Goal: Task Accomplishment & Management: Manage account settings

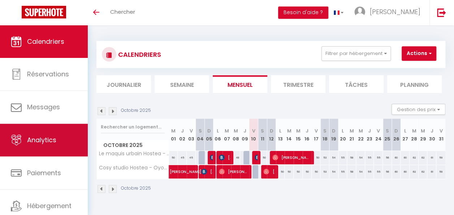
click at [53, 148] on link "Analytics" at bounding box center [44, 140] width 88 height 33
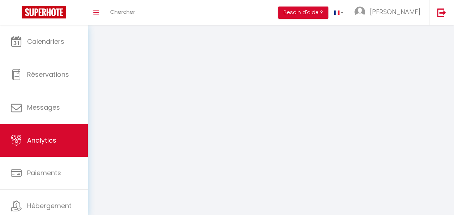
select select "2025"
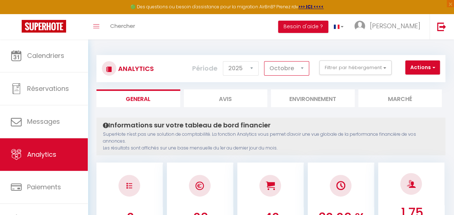
click at [289, 71] on select "Janvier Février Mars Avril Mai Juin Juillet Août Septembre Octobre Novembre Déc…" at bounding box center [286, 68] width 45 height 14
click at [265, 61] on select "Janvier Février Mars Avril Mai Juin Juillet Août Septembre Octobre Novembre Déc…" at bounding box center [286, 68] width 45 height 14
click at [281, 69] on select "Janvier Février Mars Avril Mai Juin Juillet Août Septembre Octobre Novembre Déc…" at bounding box center [286, 68] width 45 height 14
select select "10"
click at [265, 61] on select "Janvier Février Mars Avril Mai Juin Juillet Août Septembre Octobre Novembre Déc…" at bounding box center [286, 68] width 45 height 14
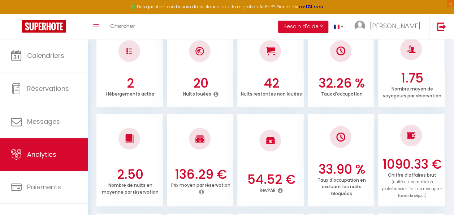
scroll to position [136, 0]
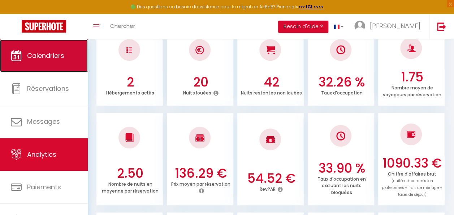
click at [41, 63] on link "Calendriers" at bounding box center [44, 55] width 88 height 33
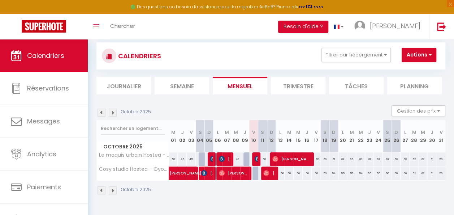
scroll to position [14, 0]
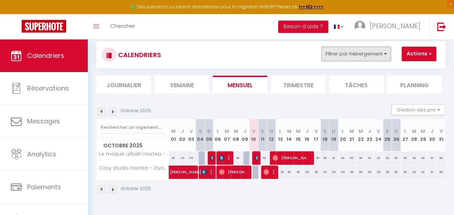
click at [385, 53] on button "Filtrer par hébergement" at bounding box center [356, 54] width 69 height 14
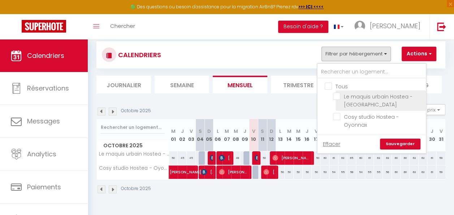
click at [364, 98] on input "Le maquis urbain Hostea - [GEOGRAPHIC_DATA]" at bounding box center [378, 96] width 90 height 7
checkbox input "true"
checkbox input "false"
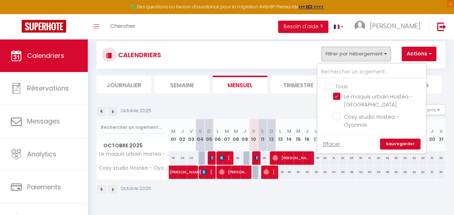
click at [393, 138] on link "Sauvegarder" at bounding box center [400, 143] width 40 height 11
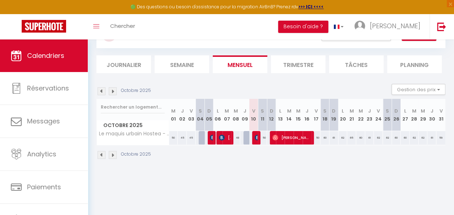
scroll to position [0, 0]
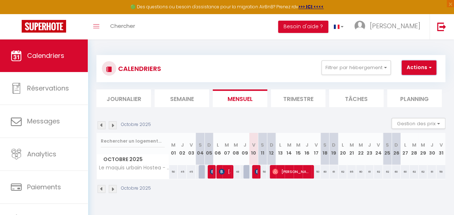
click at [428, 65] on span "button" at bounding box center [429, 67] width 4 height 7
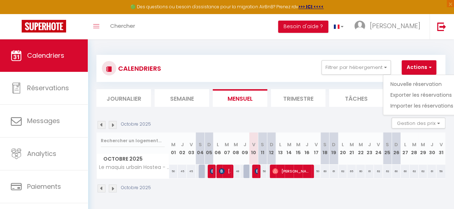
click at [286, 77] on div "CALENDRIERS Filtrer par hébergement Tous Le maquis urbain Hostea - Oyonnax Cosy…" at bounding box center [271, 68] width 349 height 27
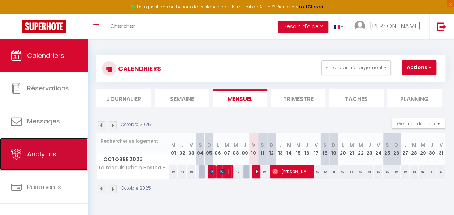
click at [56, 158] on span "Analytics" at bounding box center [41, 153] width 29 height 9
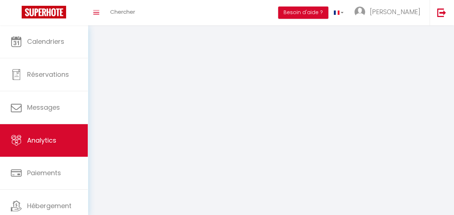
select select "2025"
select select "10"
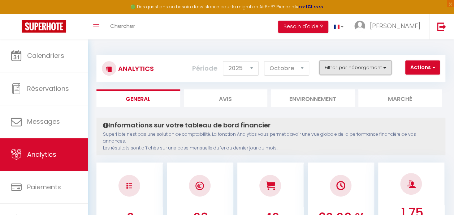
click at [336, 69] on button "Filtrer par hébergement" at bounding box center [356, 67] width 72 height 14
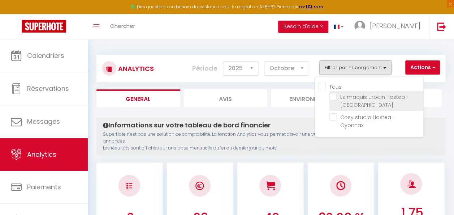
click at [350, 95] on Oyonnax "checkbox" at bounding box center [377, 96] width 94 height 7
checkbox Oyonnax "true"
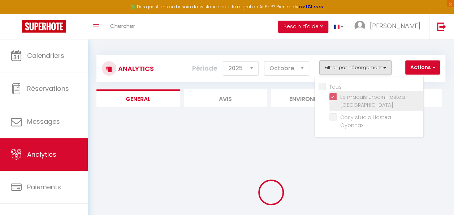
checkbox Oyonnax "false"
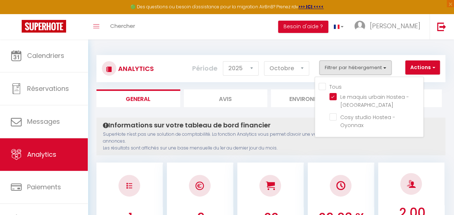
click at [439, 127] on div "Informations sur votre tableau de bord financier SuperHote n'est pas une soluti…" at bounding box center [271, 136] width 349 height 38
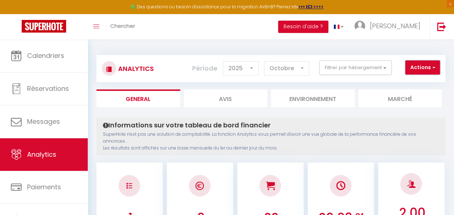
click at [423, 70] on button "Actions" at bounding box center [423, 67] width 35 height 14
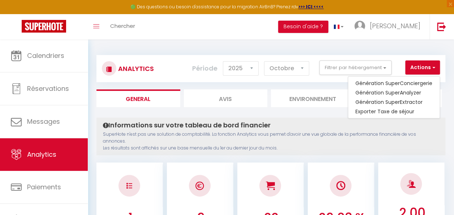
click at [434, 145] on p "SuperHote n'est pas une solution de comptabilité. La fonction Analytics vous pe…" at bounding box center [271, 141] width 336 height 21
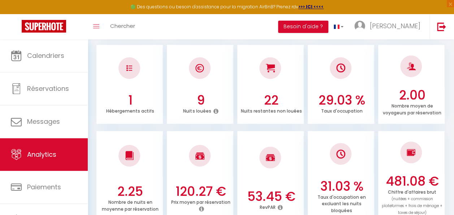
scroll to position [114, 0]
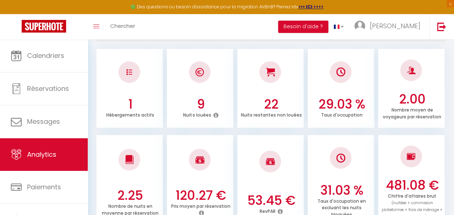
click at [279, 133] on ul "2.25 Nombre de nuits en moyenne par réservation 120.27 € Prix moyen par réserva…" at bounding box center [271, 180] width 349 height 94
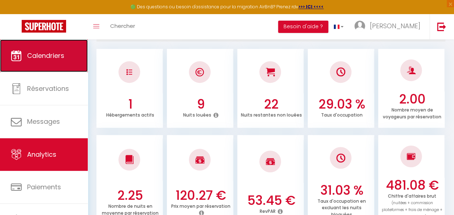
click at [61, 51] on span "Calendriers" at bounding box center [45, 55] width 37 height 9
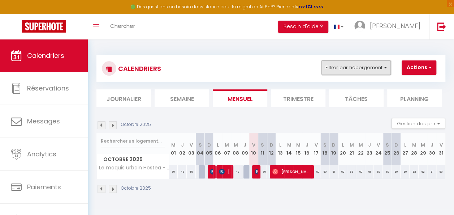
click at [346, 72] on button "Filtrer par hébergement" at bounding box center [356, 67] width 69 height 14
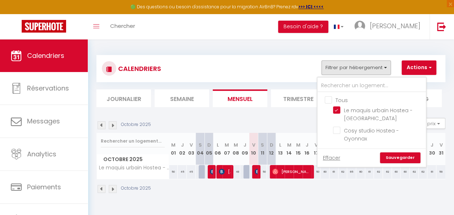
click at [346, 102] on input "Tous" at bounding box center [379, 99] width 108 height 7
checkbox input "true"
click at [404, 152] on link "Sauvegarder" at bounding box center [400, 157] width 40 height 11
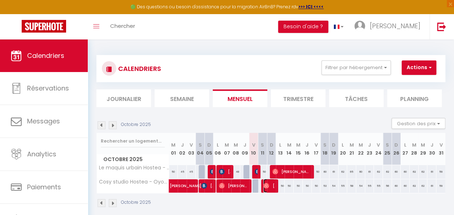
click at [264, 184] on img at bounding box center [267, 186] width 6 height 6
select select "OK"
select select "0"
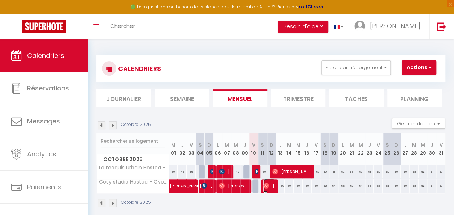
select select "1"
select select
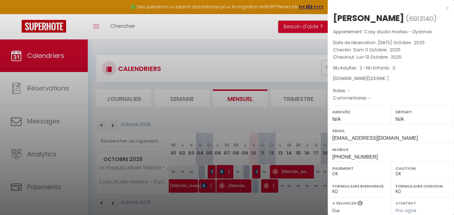
click at [442, 6] on div "x" at bounding box center [388, 8] width 121 height 9
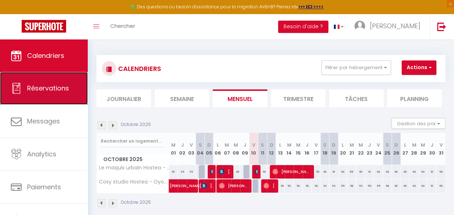
click at [44, 81] on link "Réservations" at bounding box center [44, 88] width 88 height 33
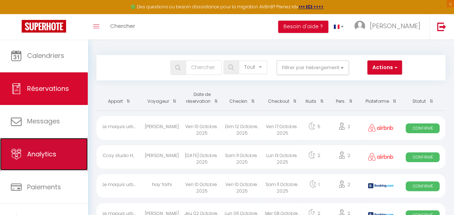
click at [46, 146] on link "Analytics" at bounding box center [44, 154] width 88 height 33
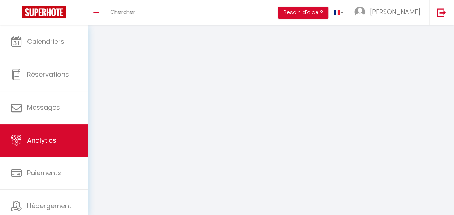
select select "2025"
select select "10"
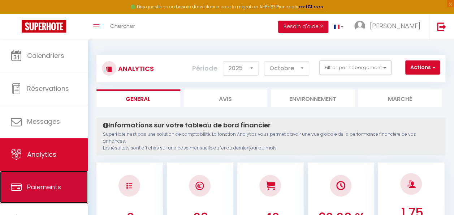
click at [58, 182] on span "Paiements" at bounding box center [44, 186] width 34 height 9
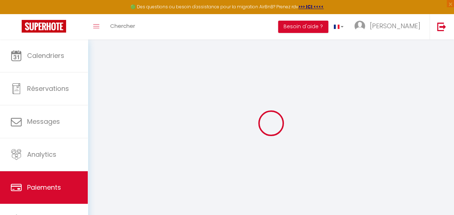
select select "2"
select select "0"
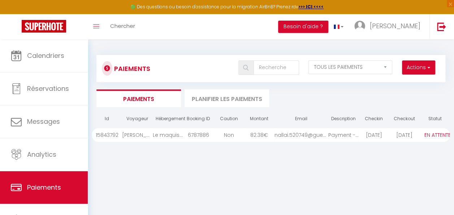
click at [308, 136] on div "nallai.520749@guest...." at bounding box center [302, 135] width 54 height 14
click at [435, 135] on select "PAYÉ EN ATTENTE" at bounding box center [438, 135] width 36 height 8
click at [430, 139] on div "PAYÉ EN ATTENTE" at bounding box center [435, 135] width 30 height 14
click at [169, 133] on div "Le maquis urbain Hostea - [GEOGRAPHIC_DATA]" at bounding box center [168, 135] width 30 height 14
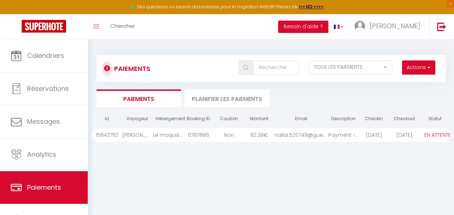
click at [169, 133] on div "Le maquis urbain Hostea - [GEOGRAPHIC_DATA]" at bounding box center [168, 135] width 30 height 14
drag, startPoint x: 169, startPoint y: 133, endPoint x: 217, endPoint y: 145, distance: 49.1
click at [244, 93] on li "Planifier les paiements" at bounding box center [227, 98] width 85 height 18
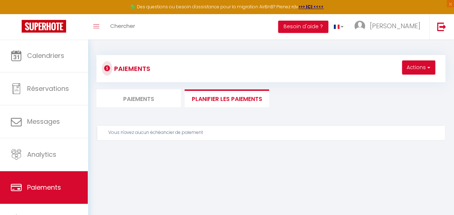
click at [168, 95] on li "Paiements" at bounding box center [139, 98] width 85 height 18
select select "0"
select select "2"
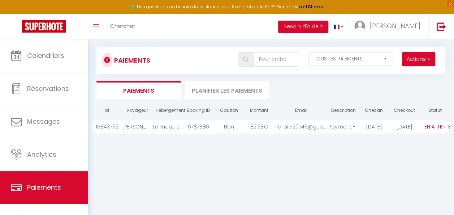
scroll to position [9, 0]
click at [434, 125] on select "PAYÉ EN ATTENTE" at bounding box center [438, 126] width 36 height 8
select select "1"
click at [420, 122] on select "PAYÉ EN ATTENTE" at bounding box center [438, 126] width 36 height 8
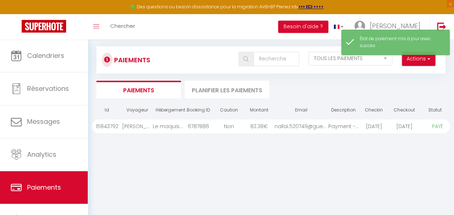
click at [432, 63] on button "Actions" at bounding box center [418, 59] width 33 height 14
click at [374, 164] on div "Id Voyageur Hébergement Booking ID Caution Montant Email Description Checkin Ch…" at bounding box center [271, 214] width 359 height 224
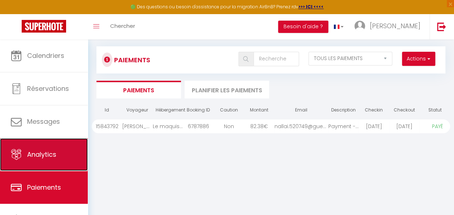
click at [38, 150] on span "Analytics" at bounding box center [41, 154] width 29 height 9
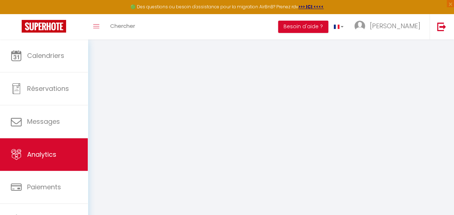
select select "2025"
select select "10"
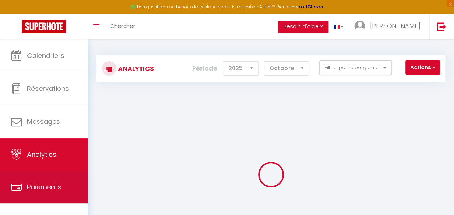
scroll to position [38, 0]
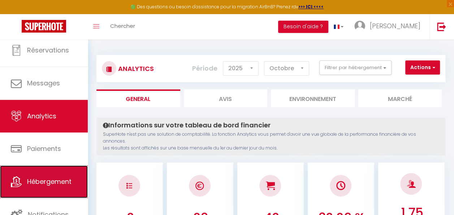
click at [42, 177] on span "Hébergement" at bounding box center [49, 181] width 44 height 9
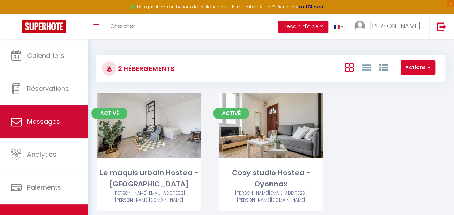
scroll to position [38, 0]
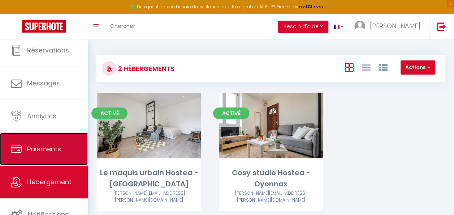
click at [57, 151] on span "Paiements" at bounding box center [44, 148] width 34 height 9
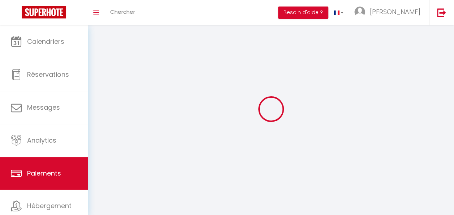
select select "2"
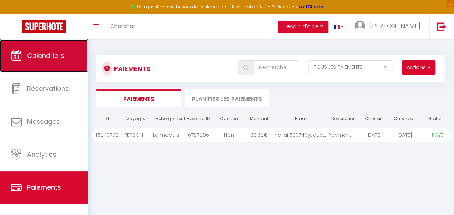
click at [37, 69] on link "Calendriers" at bounding box center [44, 55] width 88 height 33
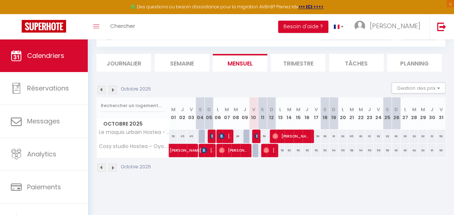
scroll to position [38, 0]
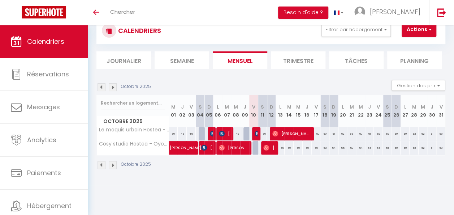
scroll to position [25, 0]
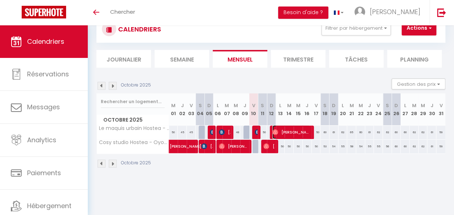
click at [300, 134] on span "[PERSON_NAME]" at bounding box center [292, 132] width 38 height 14
select select "OK"
select select "0"
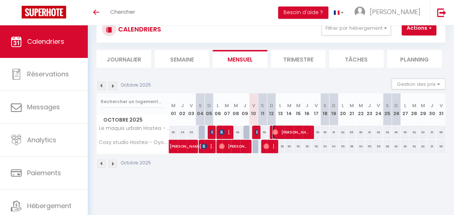
select select "1"
select select
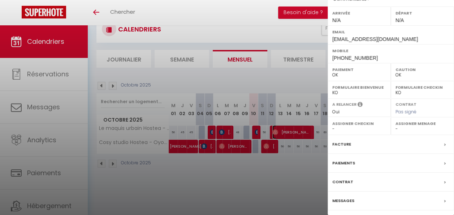
scroll to position [107, 0]
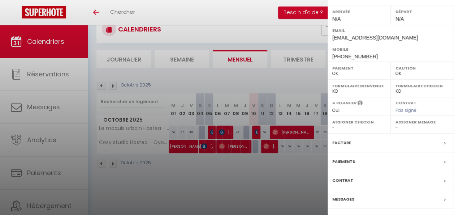
click at [400, 77] on select "OK KO" at bounding box center [423, 73] width 54 height 7
click at [398, 72] on label "Caution" at bounding box center [423, 67] width 54 height 7
click at [297, 185] on div at bounding box center [227, 107] width 454 height 215
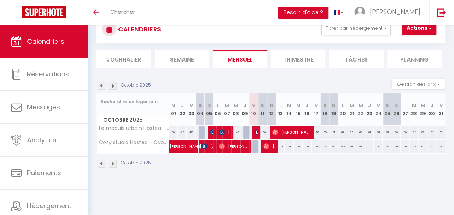
click at [252, 129] on div at bounding box center [256, 132] width 9 height 14
click at [252, 130] on div at bounding box center [256, 132] width 9 height 14
click at [255, 132] on img at bounding box center [258, 132] width 6 height 6
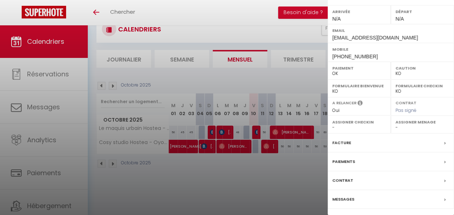
click at [412, 70] on select "OK KO" at bounding box center [423, 73] width 54 height 7
click at [295, 174] on div at bounding box center [227, 107] width 454 height 215
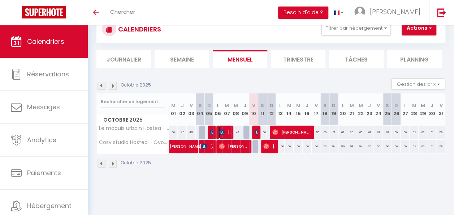
click at [226, 131] on span "[PERSON_NAME]" at bounding box center [225, 132] width 12 height 14
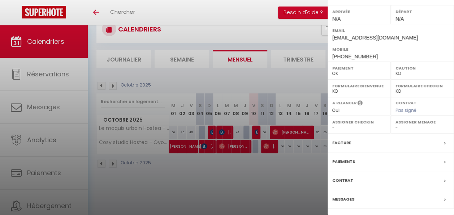
click at [264, 153] on div at bounding box center [227, 107] width 454 height 215
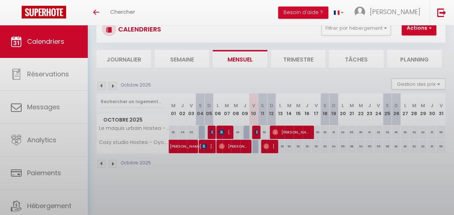
click at [270, 143] on body "🟢 Des questions ou besoin d'assistance pour la migration AirBnB? Prenez rdv >>>…" at bounding box center [227, 107] width 454 height 215
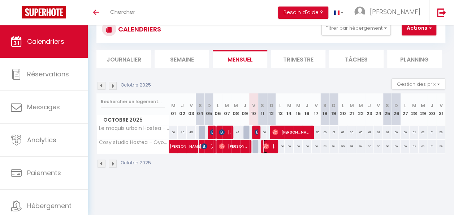
click at [270, 143] on span "[PERSON_NAME]" at bounding box center [270, 146] width 12 height 14
select select "OK"
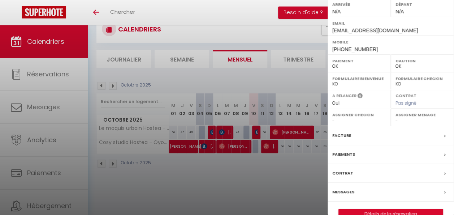
click at [278, 133] on div at bounding box center [227, 107] width 454 height 215
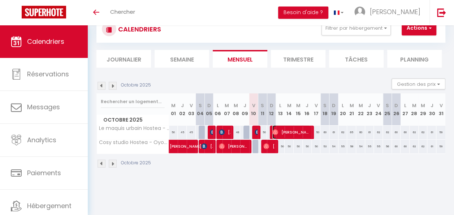
click at [278, 133] on span "[PERSON_NAME]" at bounding box center [292, 132] width 38 height 14
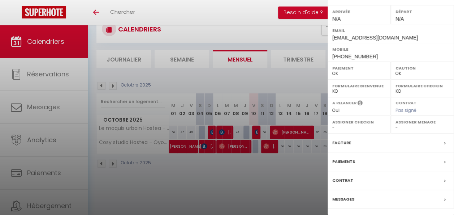
click at [244, 204] on div at bounding box center [227, 107] width 454 height 215
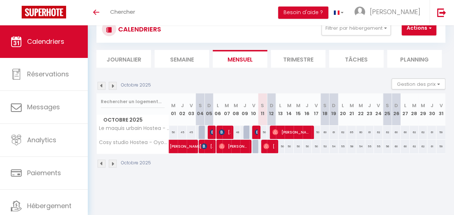
scroll to position [25, 0]
